Goal: Task Accomplishment & Management: Manage account settings

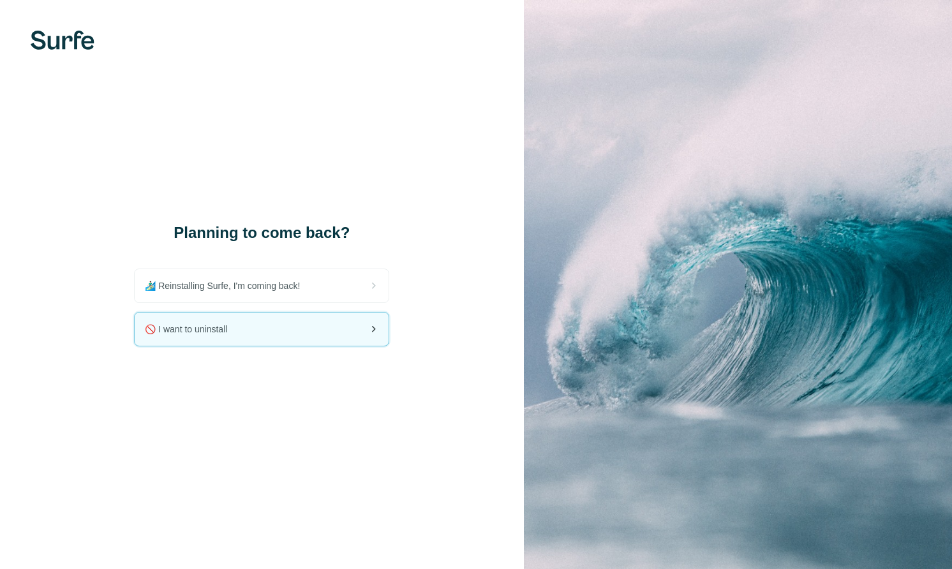
click at [256, 328] on div "🚫 I want to uninstall" at bounding box center [262, 329] width 254 height 33
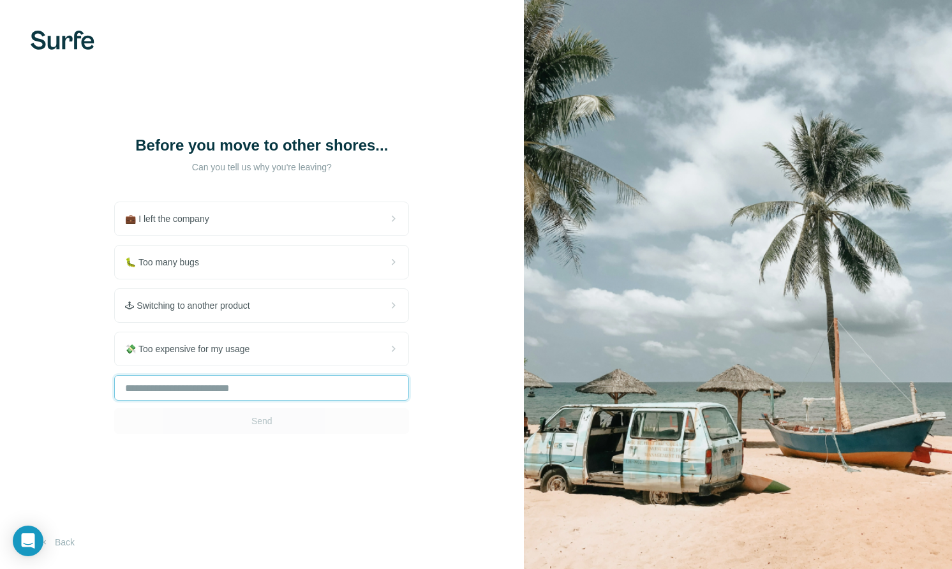
click at [255, 395] on input "text" at bounding box center [261, 388] width 295 height 26
type input "*******"
click at [290, 434] on button "Send" at bounding box center [261, 422] width 295 height 26
